Goal: Task Accomplishment & Management: Use online tool/utility

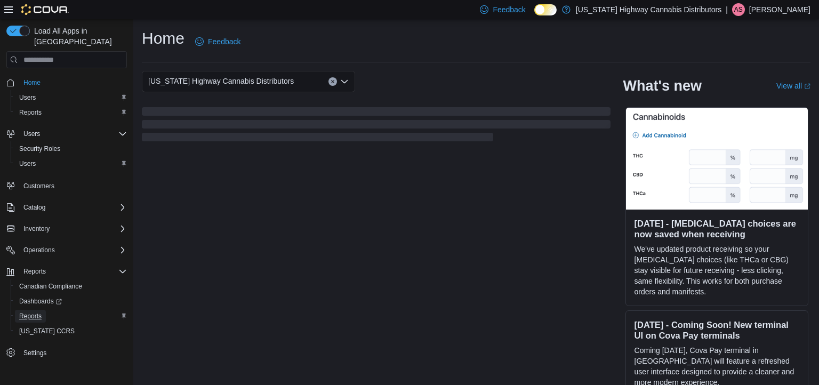
click at [36, 312] on span "Reports" at bounding box center [30, 316] width 22 height 9
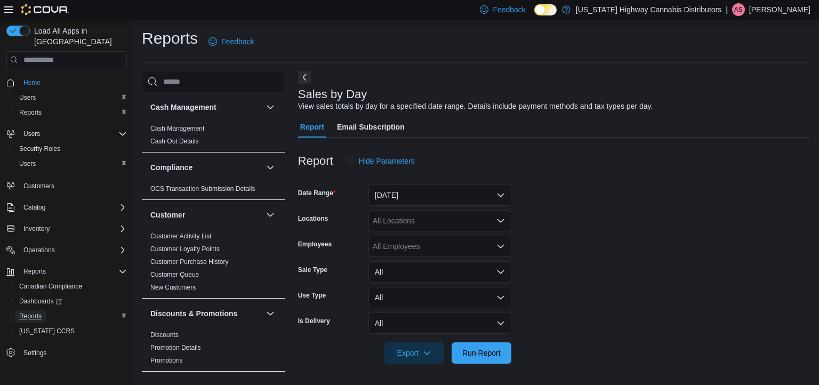
scroll to position [4, 0]
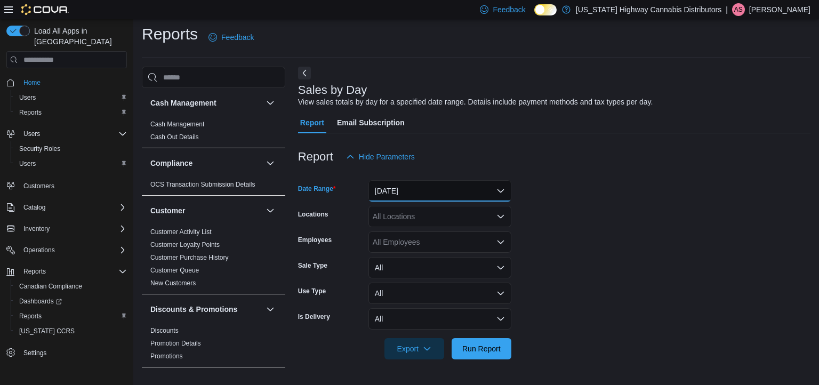
click at [457, 196] on button "[DATE]" at bounding box center [440, 190] width 143 height 21
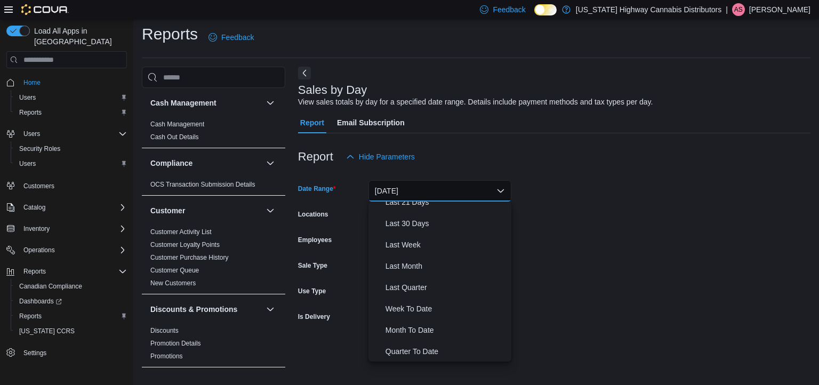
scroll to position [160, 0]
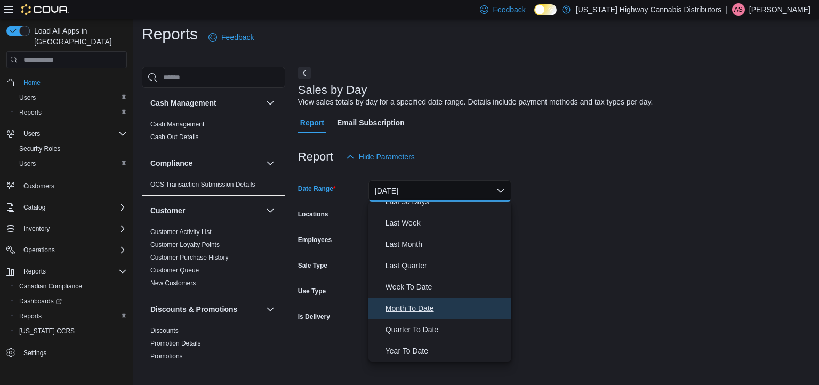
click at [439, 303] on span "Month To Date" at bounding box center [447, 308] width 122 height 13
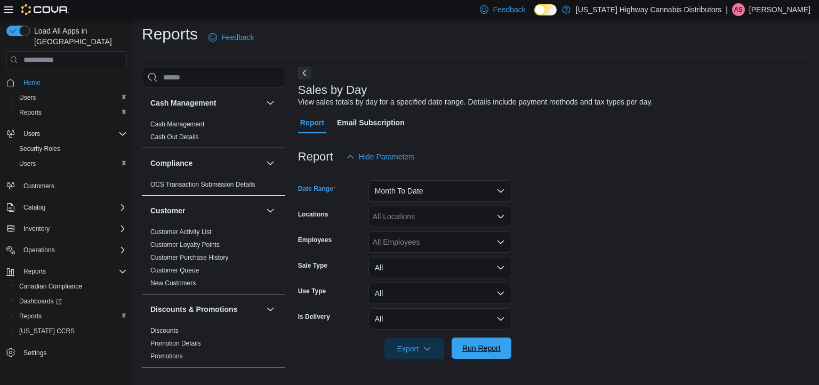
click at [477, 351] on span "Run Report" at bounding box center [481, 348] width 38 height 11
click at [682, 216] on form "Date Range Month To Date Locations All Locations Employees All Employees Sale T…" at bounding box center [554, 263] width 513 height 192
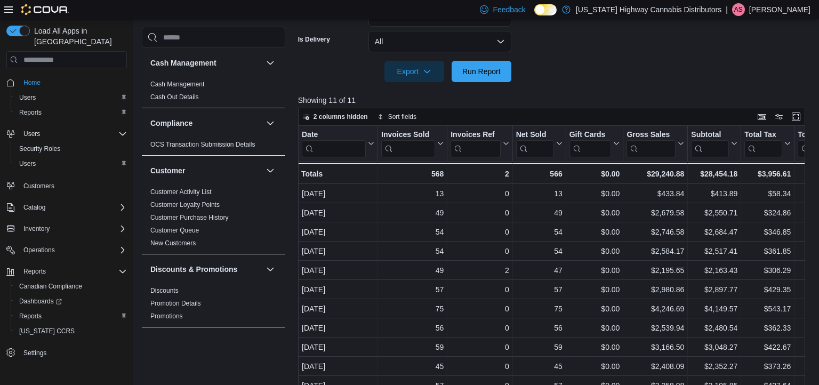
scroll to position [321, 0]
